Goal: Task Accomplishment & Management: Manage account settings

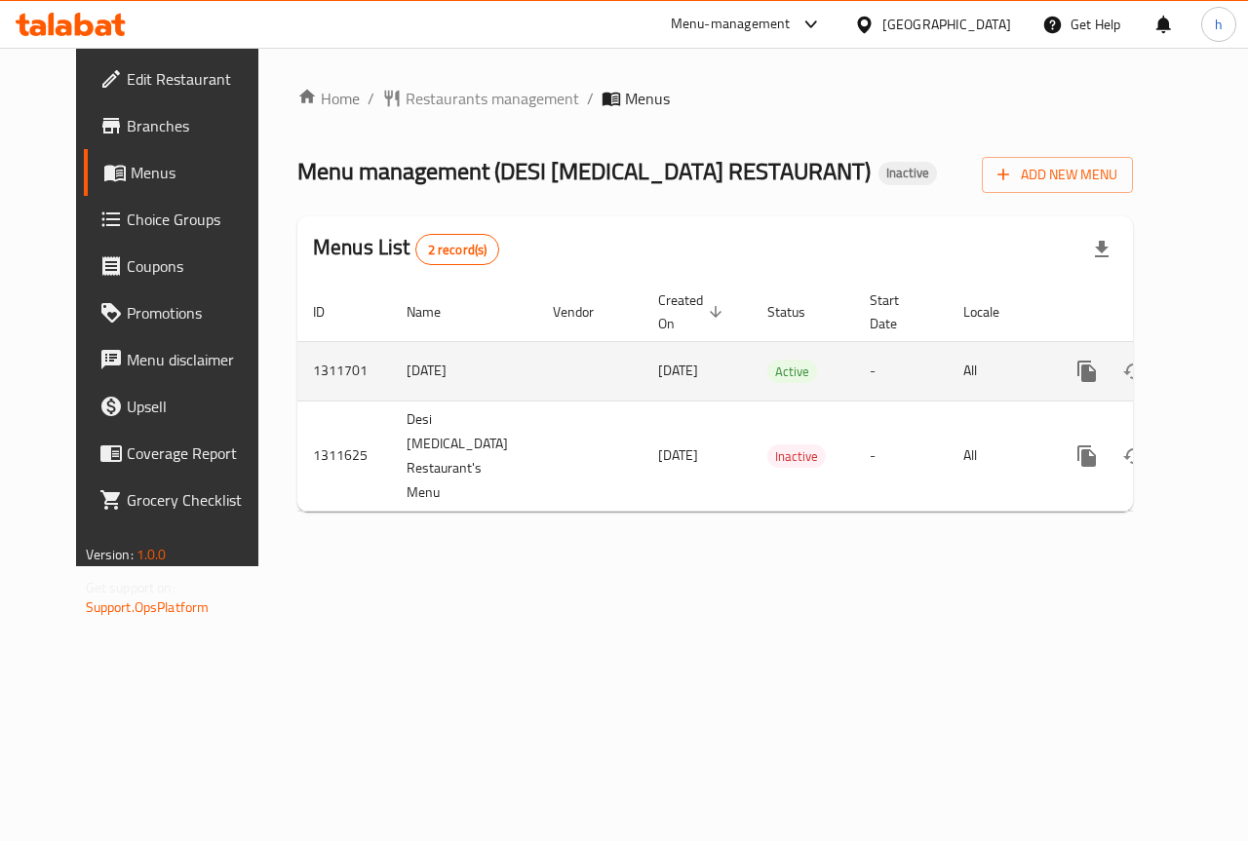
drag, startPoint x: 603, startPoint y: 368, endPoint x: 682, endPoint y: 360, distance: 80.3
click at [682, 360] on td "[DATE]" at bounding box center [696, 370] width 109 height 59
click at [554, 360] on td "enhanced table" at bounding box center [589, 370] width 105 height 59
click at [1219, 372] on icon "enhanced table" at bounding box center [1228, 372] width 18 height 18
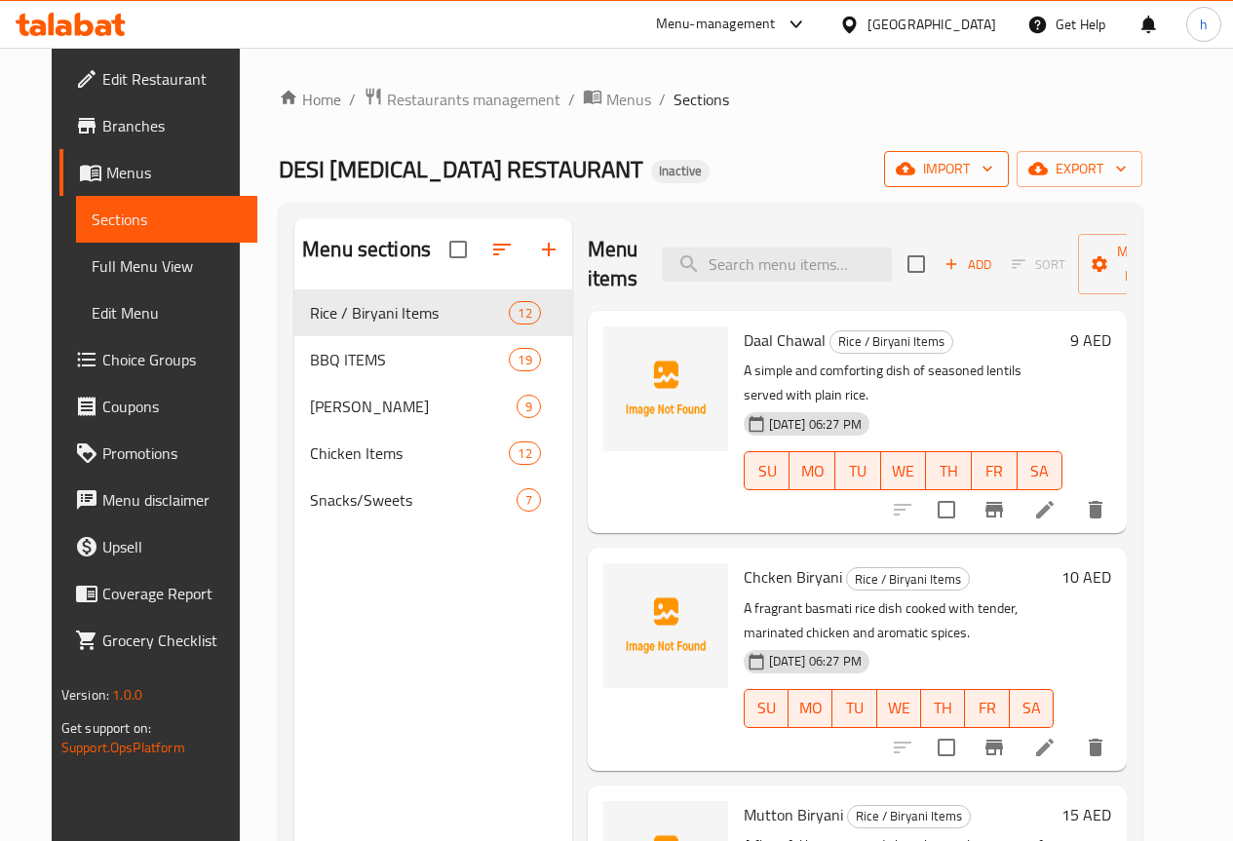
click at [1009, 183] on button "import" at bounding box center [946, 169] width 125 height 36
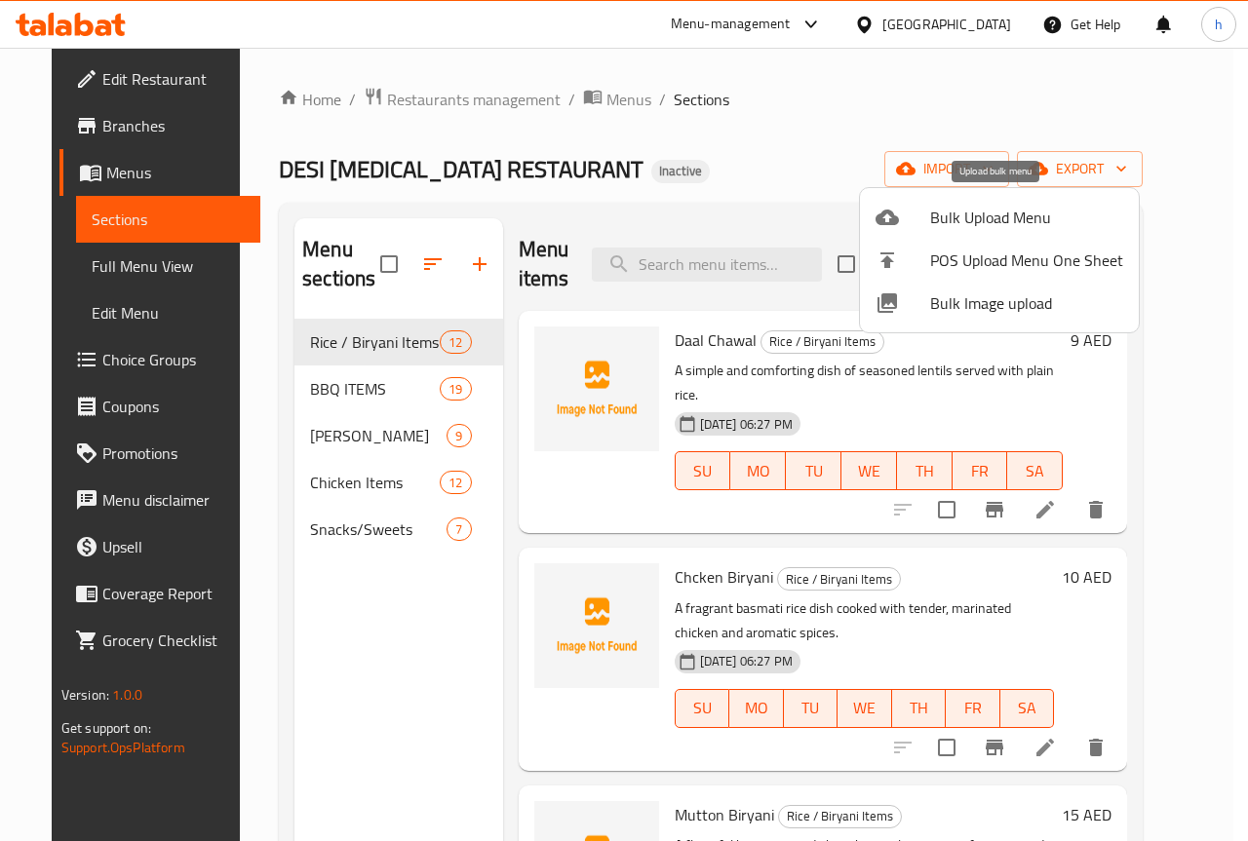
click at [928, 214] on div at bounding box center [903, 217] width 55 height 23
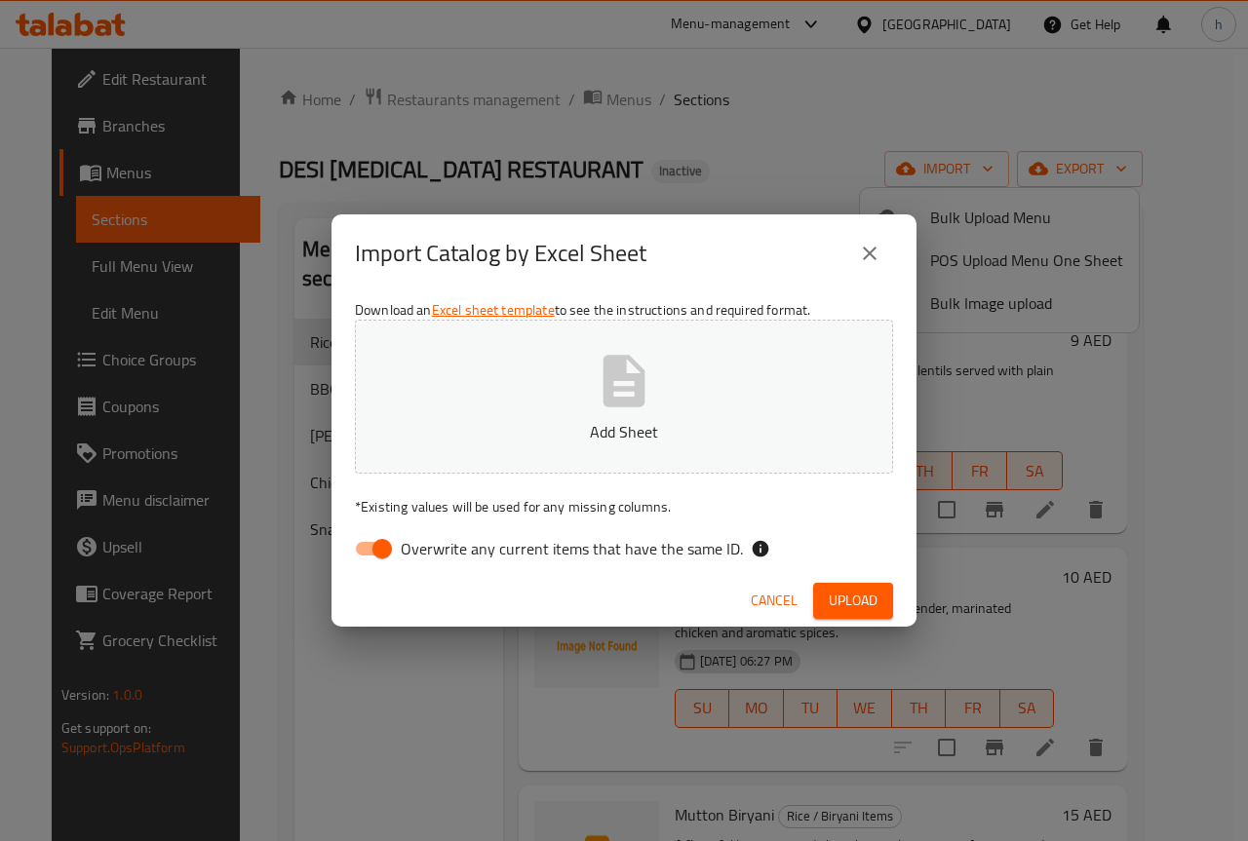
click at [375, 554] on input "Overwrite any current items that have the same ID." at bounding box center [382, 548] width 111 height 37
checkbox input "false"
click at [837, 607] on span "Upload" at bounding box center [853, 601] width 49 height 24
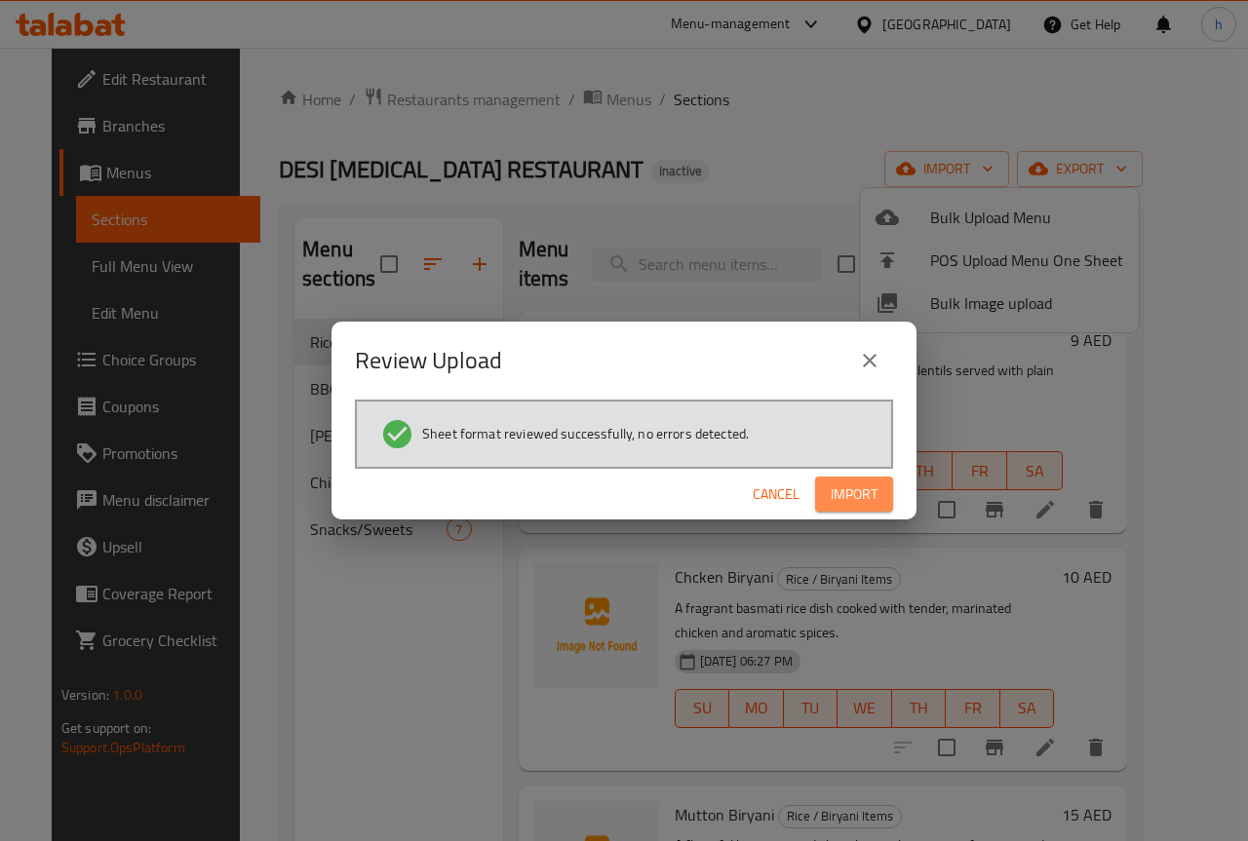
click at [842, 500] on span "Import" at bounding box center [854, 495] width 47 height 24
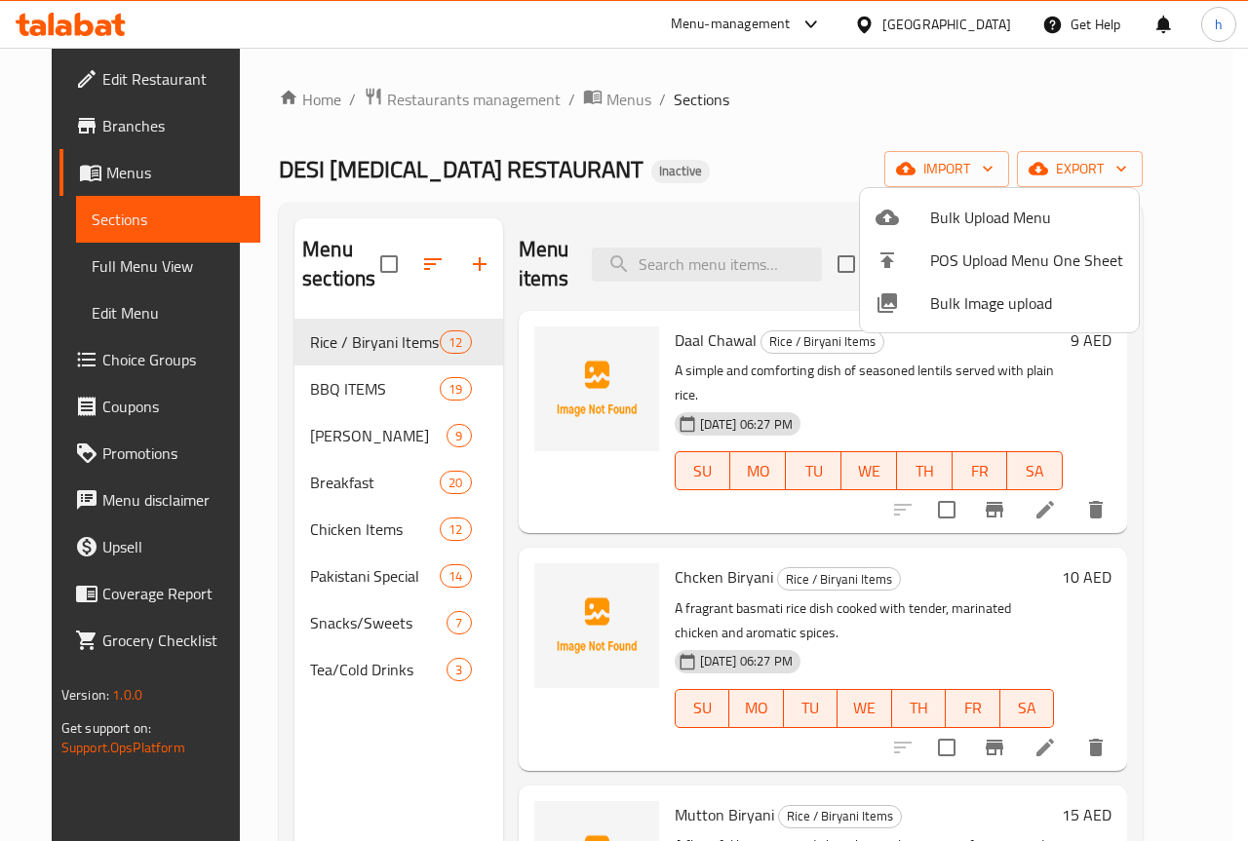
click at [372, 678] on div at bounding box center [624, 420] width 1248 height 841
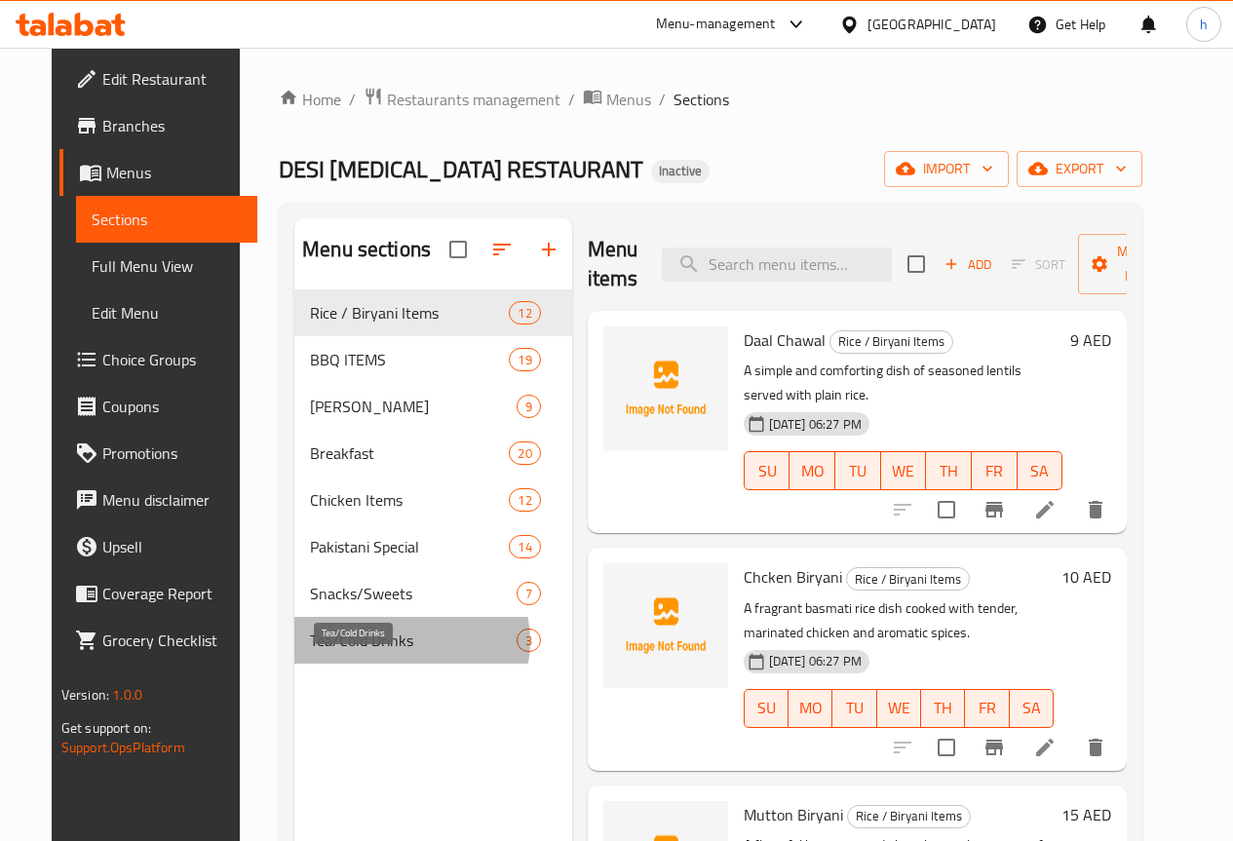
click at [376, 652] on span "Tea/Cold Drinks" at bounding box center [413, 640] width 207 height 23
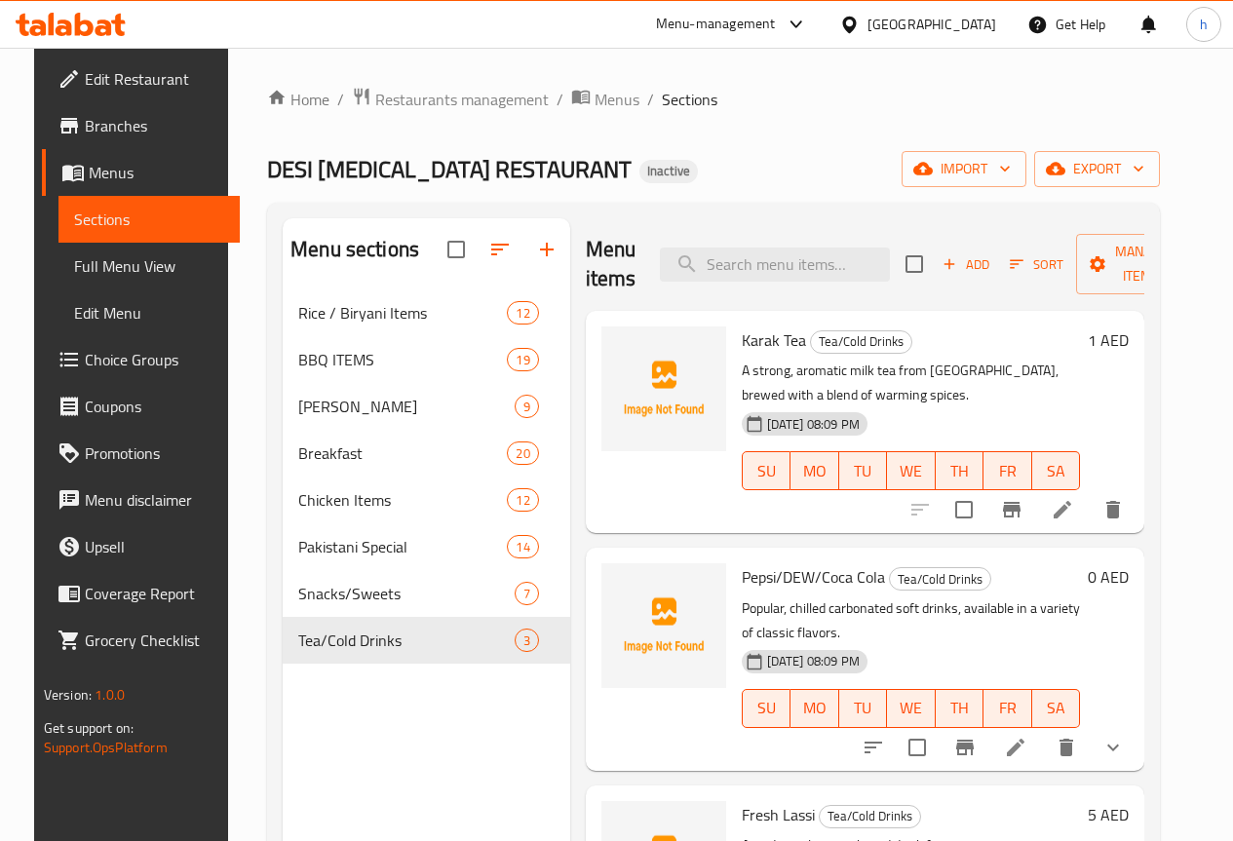
scroll to position [97, 0]
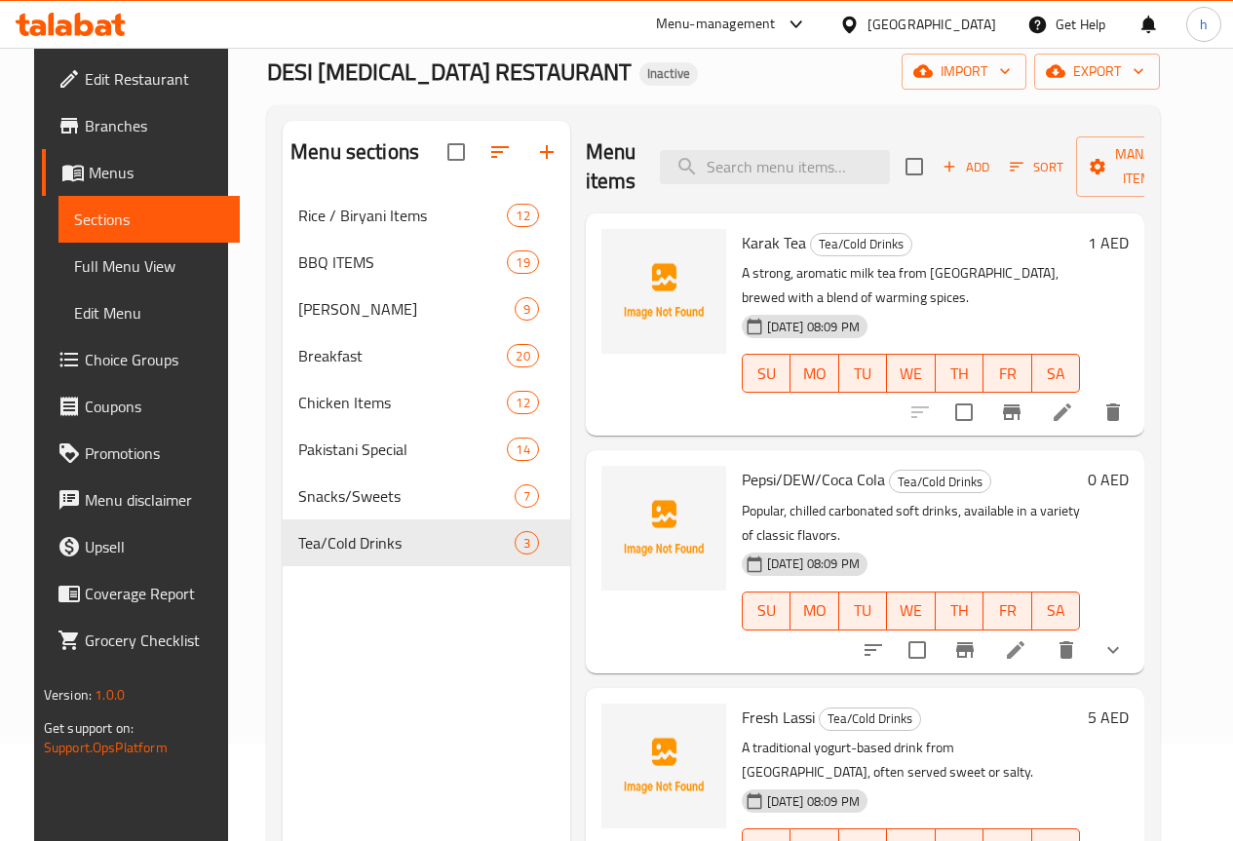
click at [646, 95] on div "Home / Restaurants management / Menus / Sections DESI [MEDICAL_DATA] RESTAURANT…" at bounding box center [713, 483] width 893 height 989
click at [407, 693] on div "Menu sections Rice / Biryani Items 12 BBQ ITEMS 19 Mutton Karahi 9 Breakfast 20…" at bounding box center [427, 541] width 288 height 841
drag, startPoint x: 100, startPoint y: 262, endPoint x: 1212, endPoint y: 274, distance: 1111.5
click at [100, 262] on span "Full Menu View" at bounding box center [149, 265] width 150 height 23
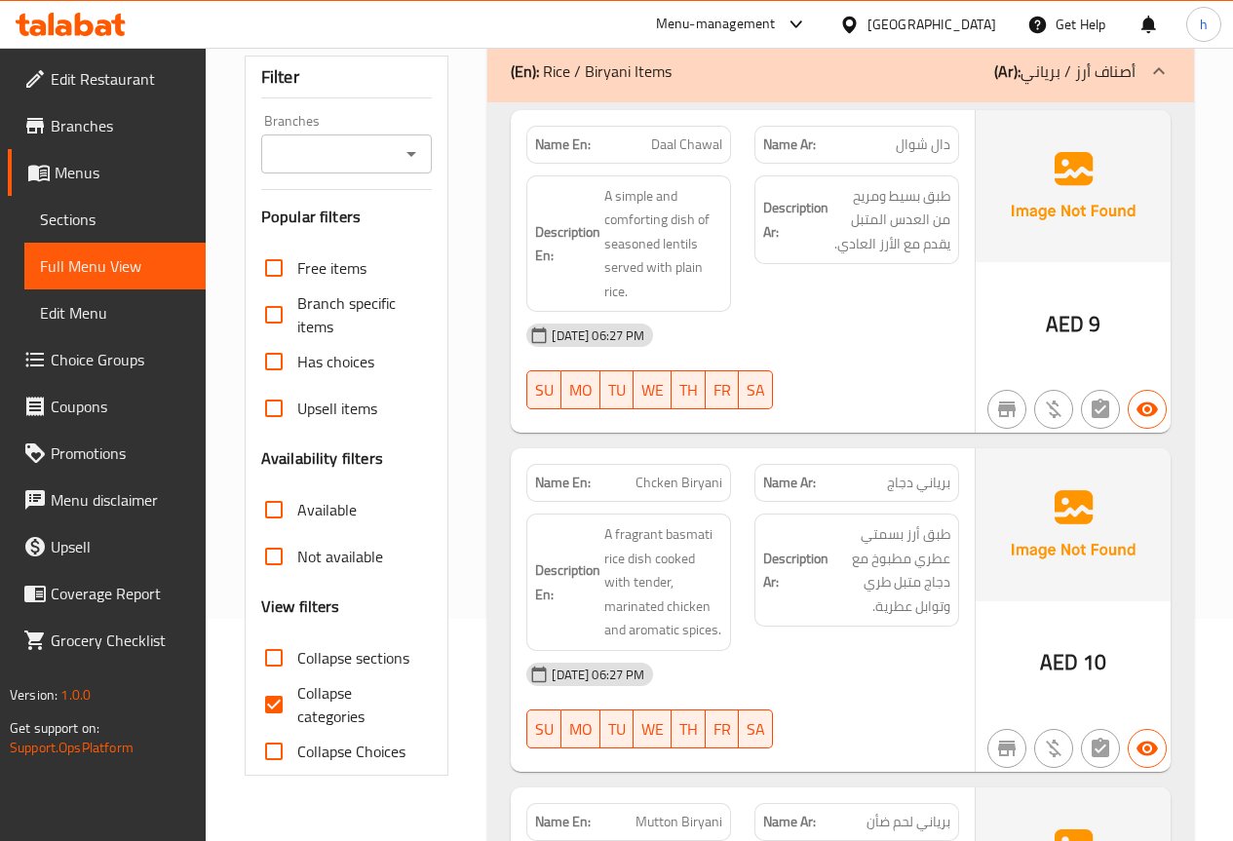
scroll to position [487, 0]
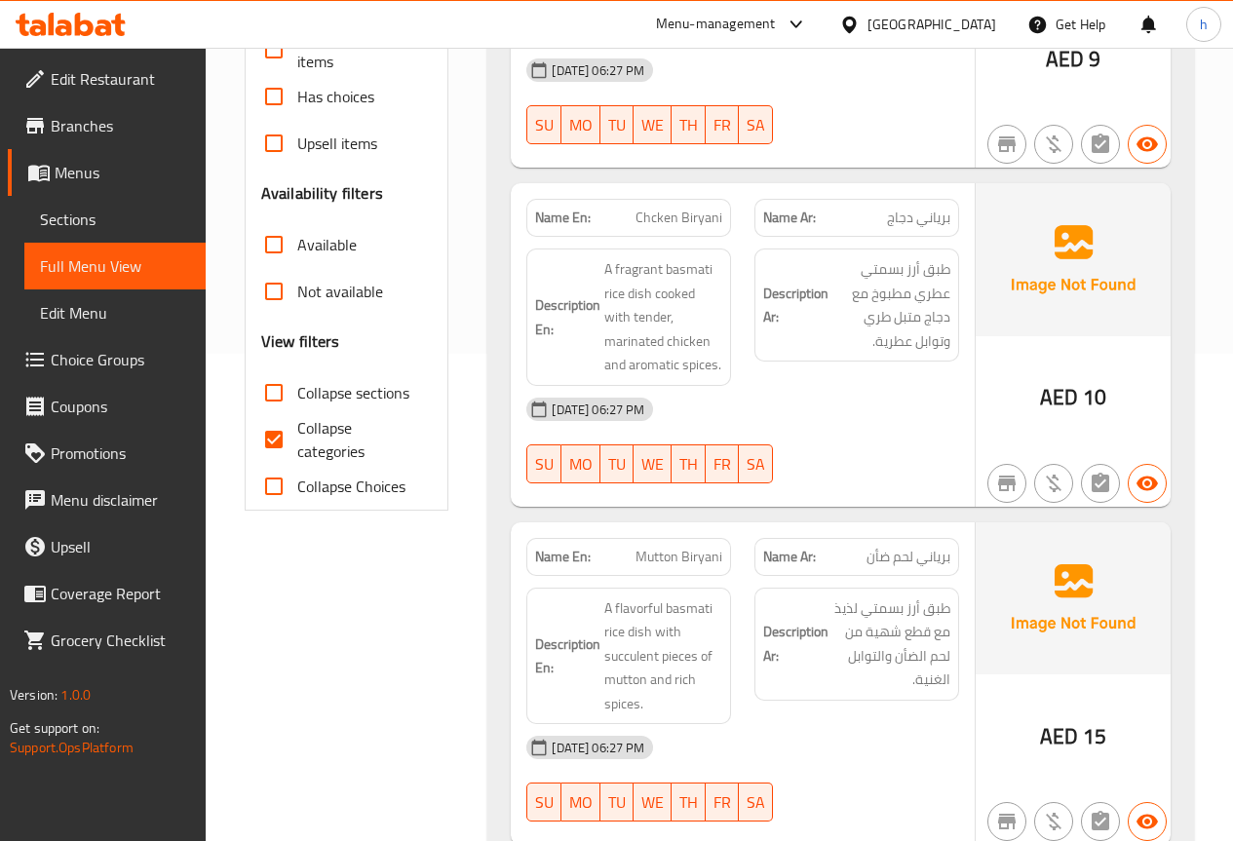
click at [272, 443] on input "Collapse categories" at bounding box center [274, 439] width 47 height 47
checkbox input "false"
click at [271, 399] on input "Collapse sections" at bounding box center [274, 393] width 47 height 47
checkbox input "true"
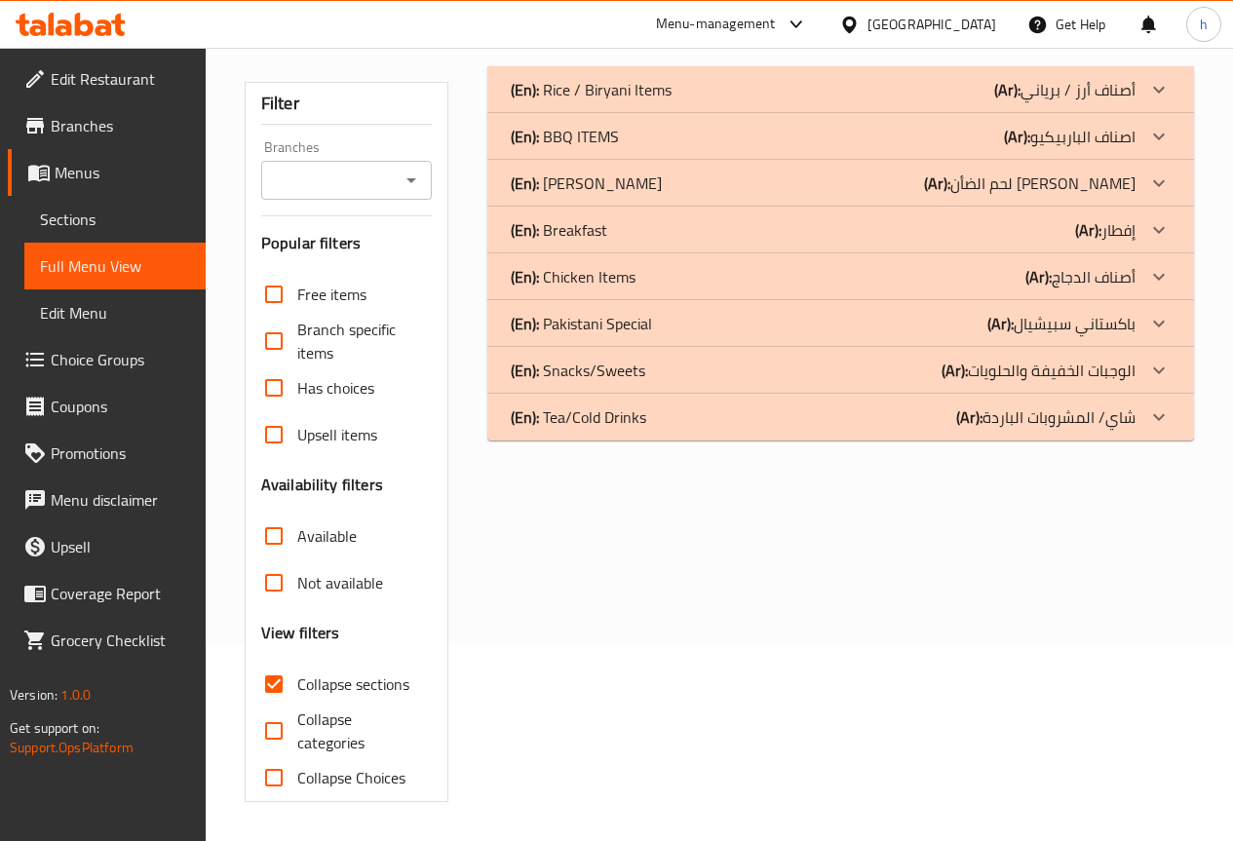
scroll to position [196, 0]
click at [621, 422] on p "(En): Tea/Cold Drinks" at bounding box center [579, 417] width 136 height 23
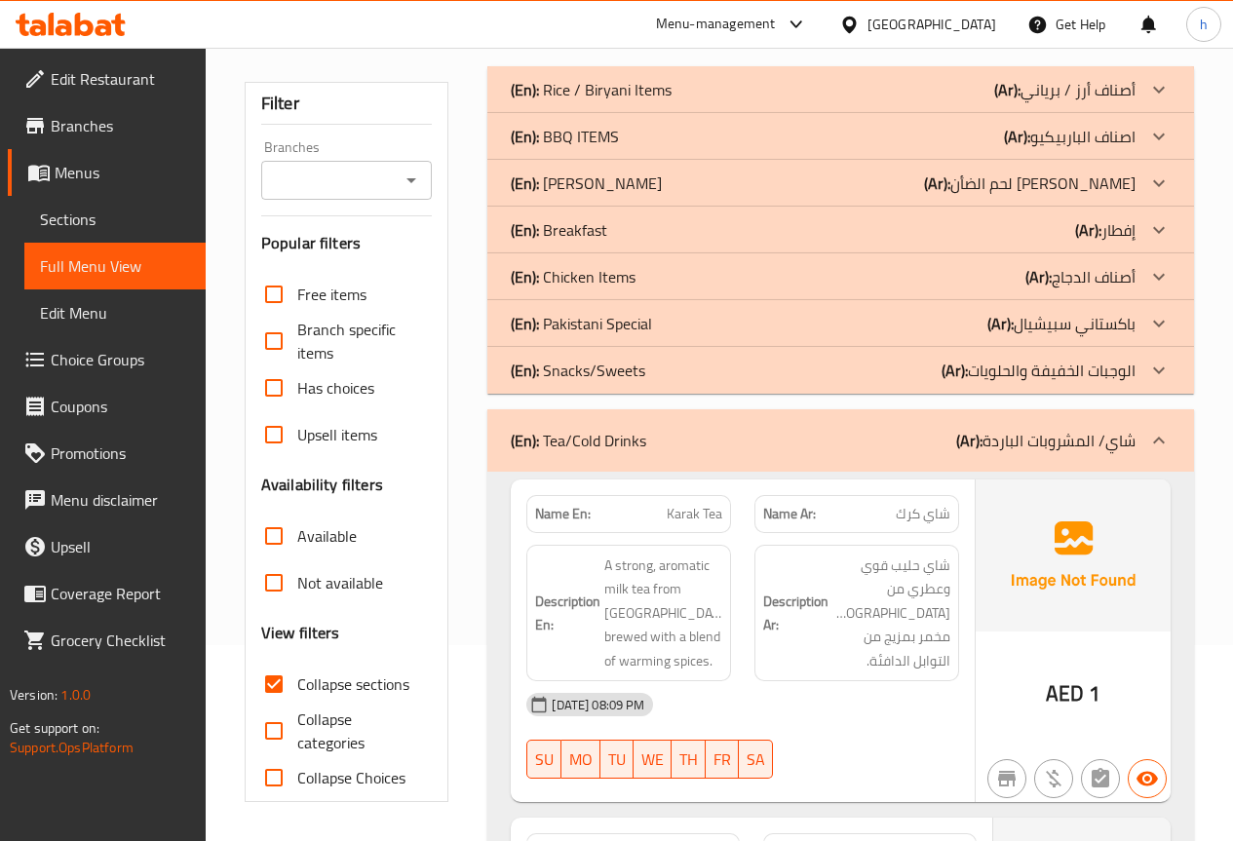
drag, startPoint x: 609, startPoint y: 339, endPoint x: 617, endPoint y: 332, distance: 10.4
click at [609, 336] on div "(En): [DEMOGRAPHIC_DATA] Special (Ar): باكستاني سبيشيال" at bounding box center [840, 323] width 707 height 47
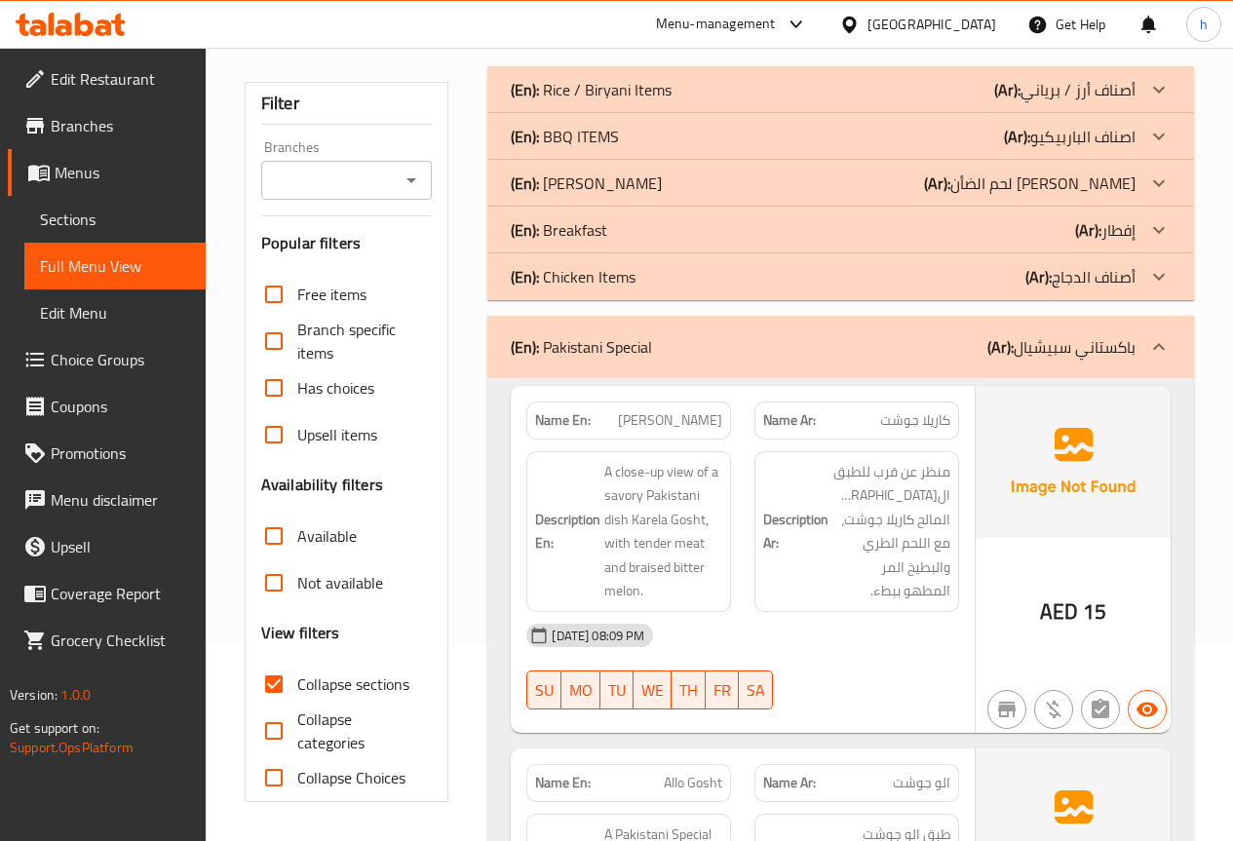
click at [603, 240] on p "(En): Breakfast" at bounding box center [559, 229] width 97 height 23
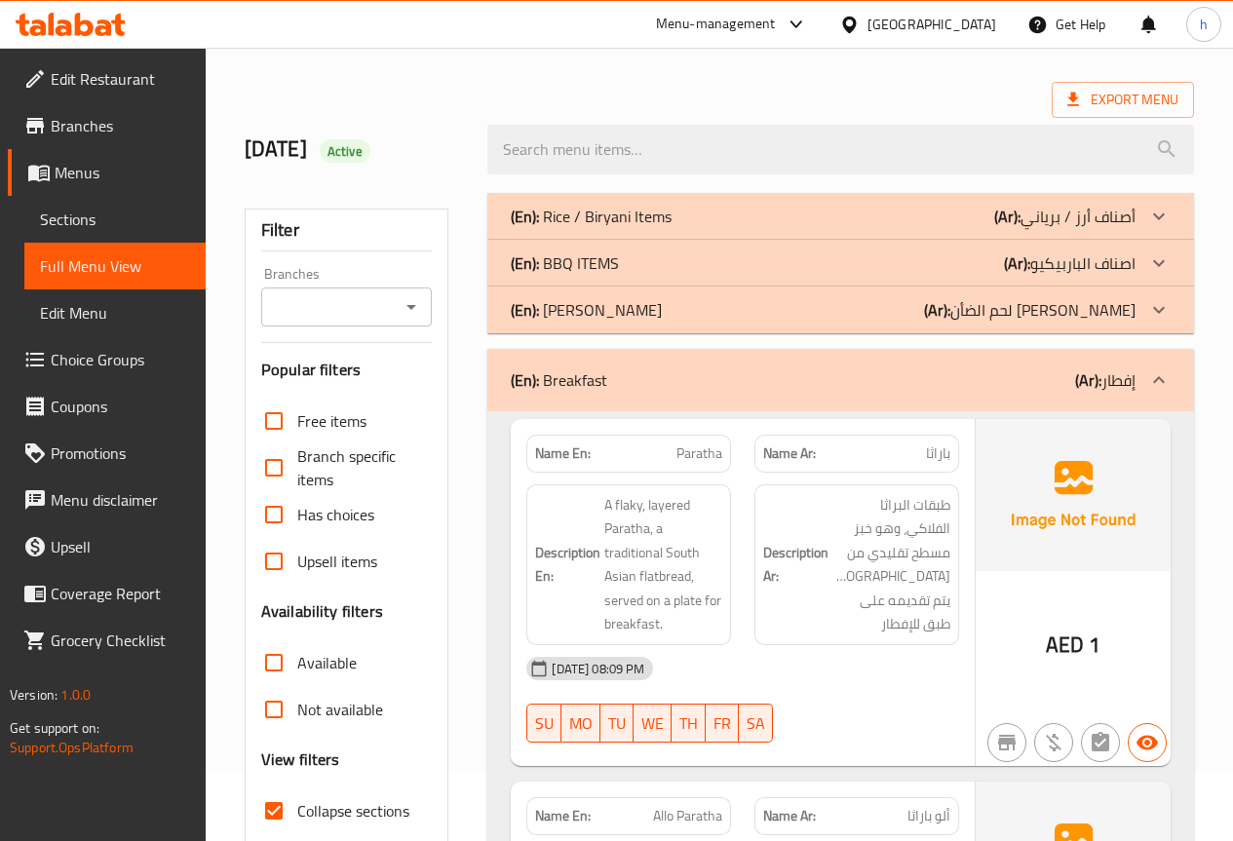
scroll to position [0, 0]
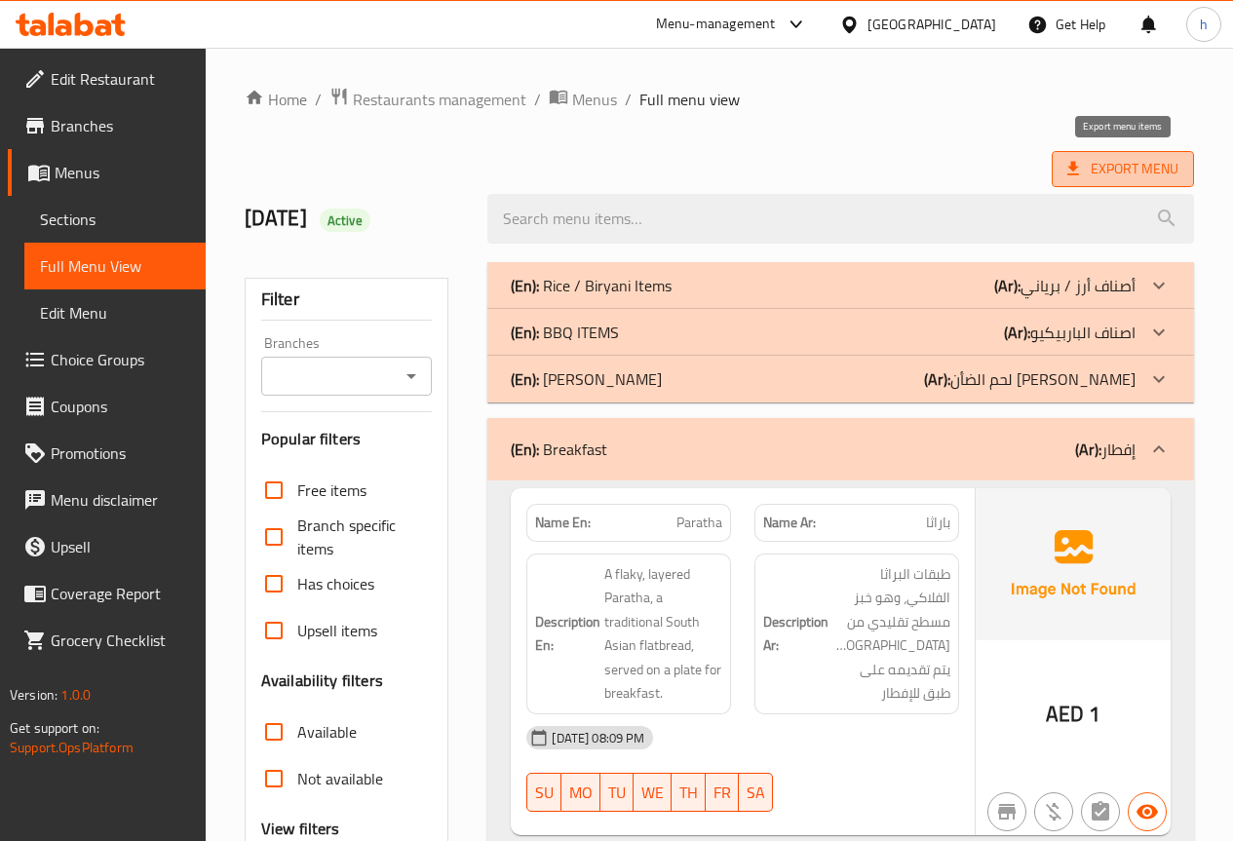
click at [1093, 164] on span "Export Menu" at bounding box center [1123, 169] width 111 height 24
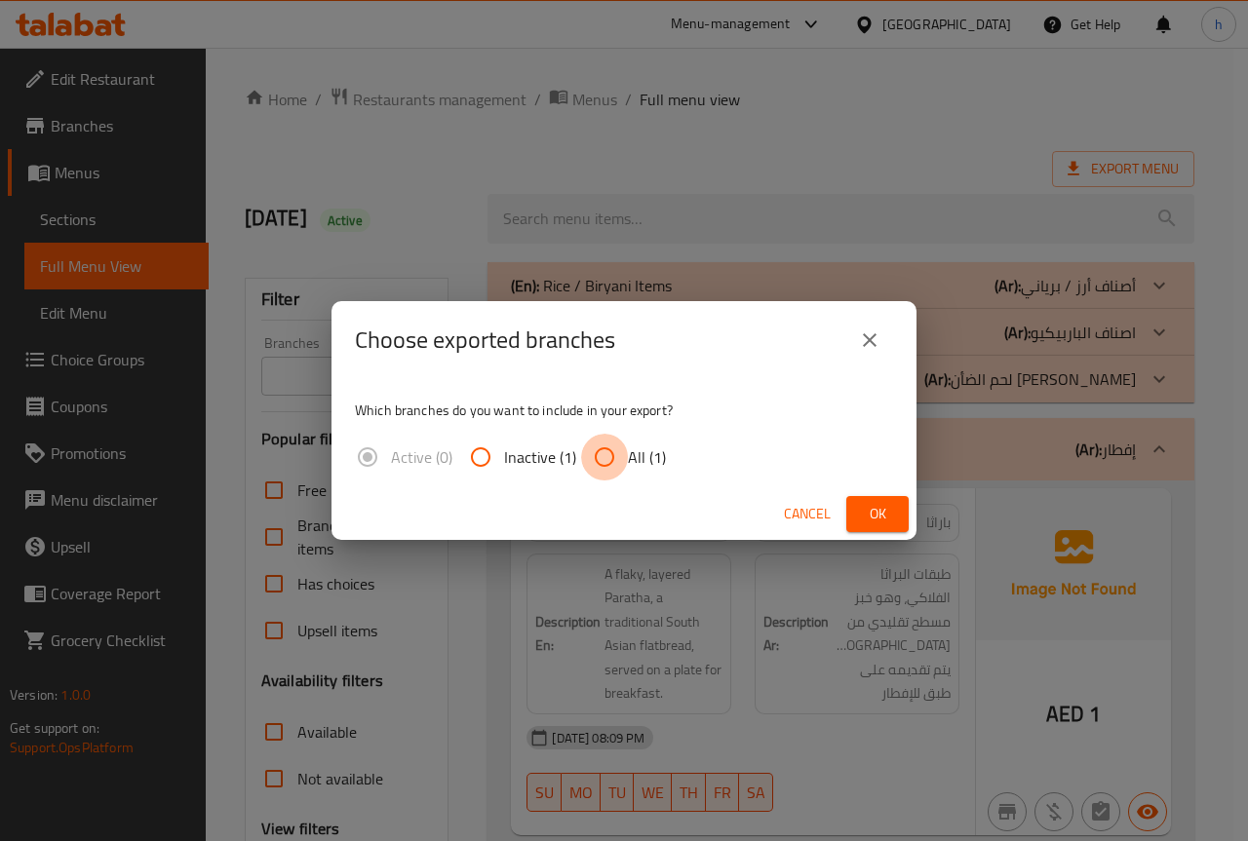
click at [604, 451] on input "All (1)" at bounding box center [604, 457] width 47 height 47
radio input "true"
click at [847, 508] on button "Ok" at bounding box center [877, 514] width 62 height 36
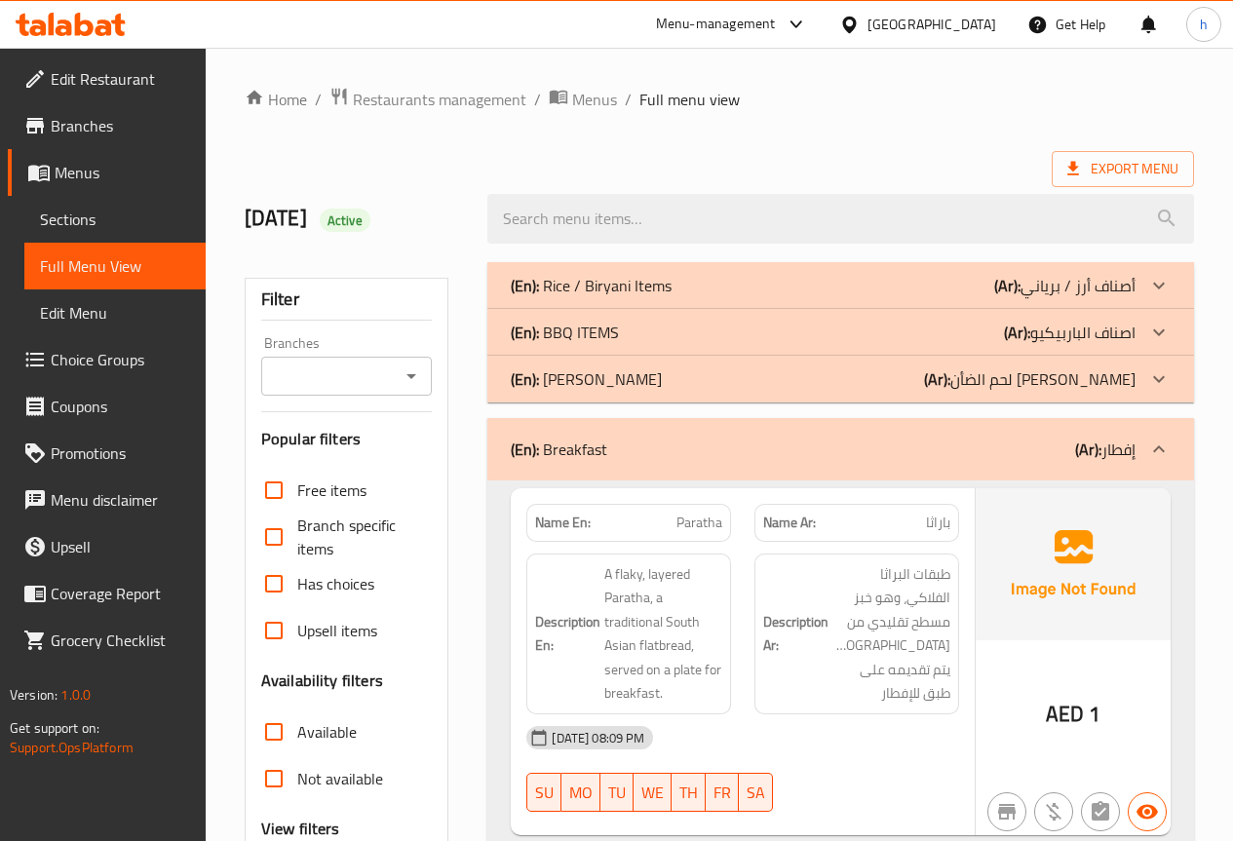
drag, startPoint x: 911, startPoint y: 49, endPoint x: 854, endPoint y: 87, distance: 68.1
click at [854, 87] on ol "Home / Restaurants management / Menus / Full menu view" at bounding box center [720, 99] width 950 height 25
click at [772, 87] on ol "Home / Restaurants management / Menus / Full menu view" at bounding box center [720, 99] width 950 height 25
